Goal: Task Accomplishment & Management: Manage account settings

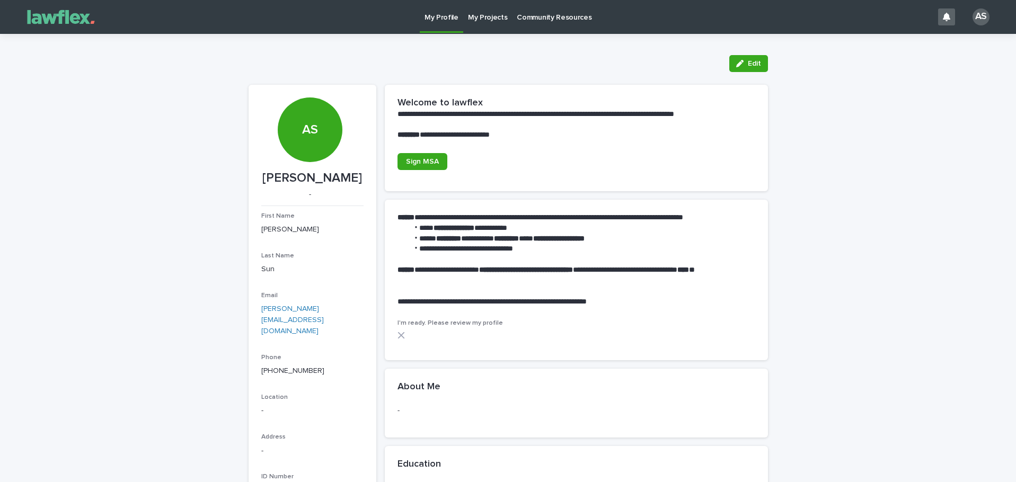
click at [491, 17] on p "My Projects" at bounding box center [488, 11] width 40 height 22
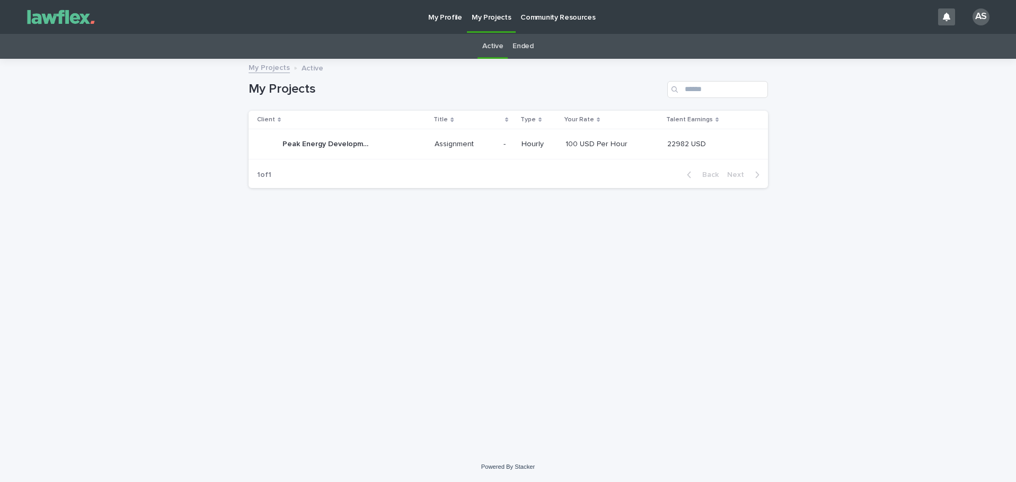
click at [605, 134] on td "100 USD Per Hour 100 USD Per Hour" at bounding box center [612, 144] width 102 height 30
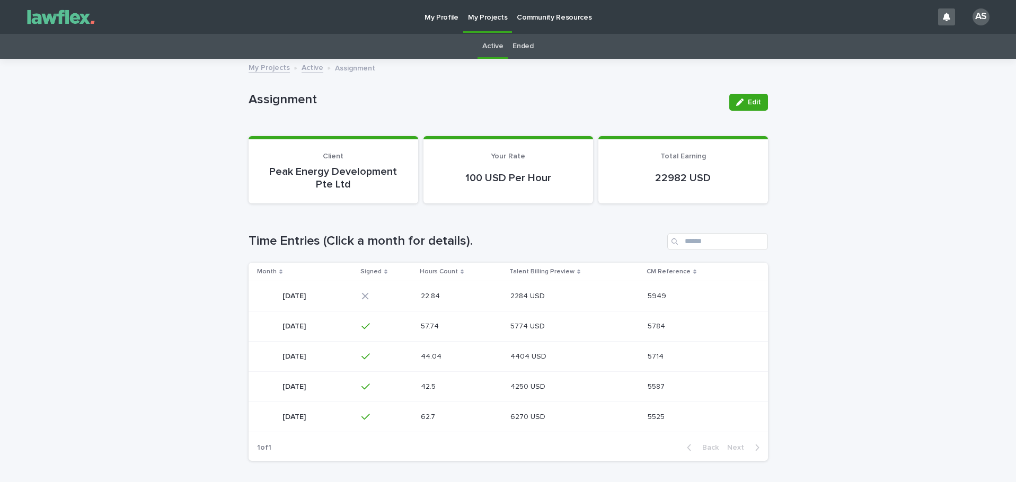
click at [442, 298] on p "22.84" at bounding box center [431, 295] width 21 height 11
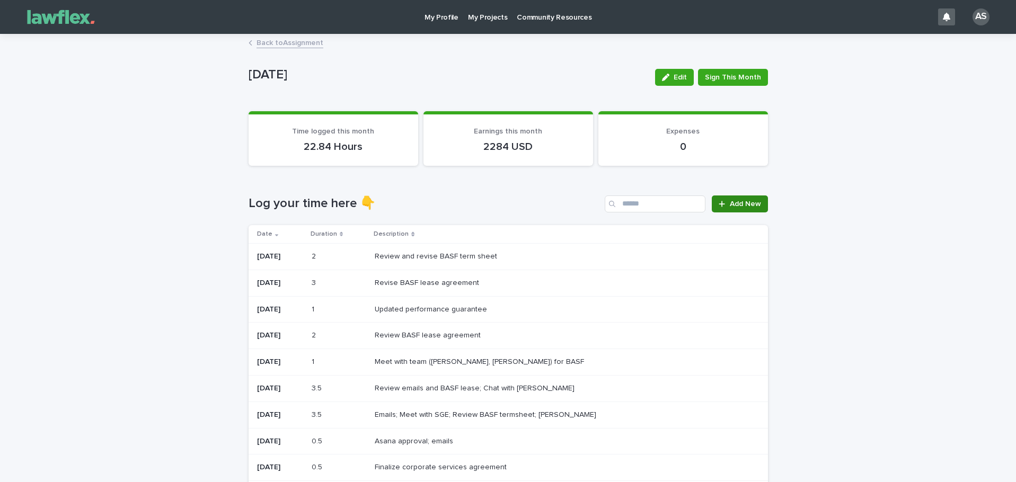
click at [724, 203] on div at bounding box center [723, 203] width 11 height 7
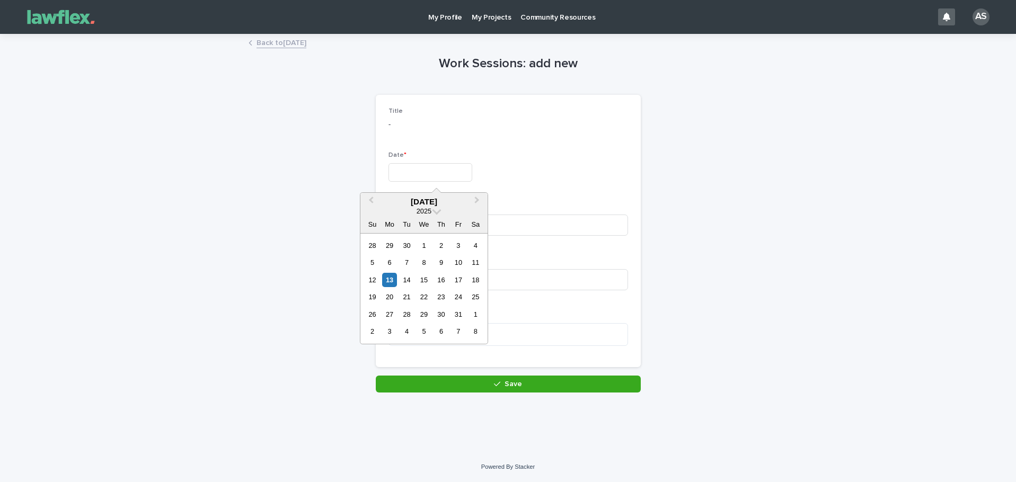
click at [438, 176] on input "text" at bounding box center [430, 172] width 84 height 19
click at [387, 283] on div "13" at bounding box center [389, 280] width 14 height 14
type input "**********"
